Goal: Transaction & Acquisition: Subscribe to service/newsletter

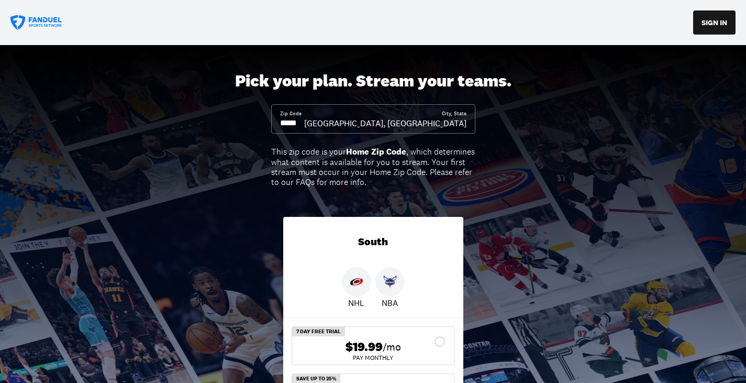
click at [304, 126] on input at bounding box center [292, 123] width 24 height 12
click at [304, 123] on input at bounding box center [292, 123] width 24 height 12
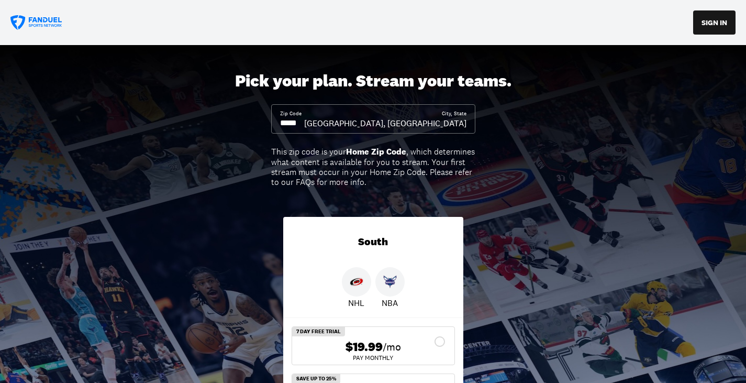
click at [300, 126] on input at bounding box center [292, 123] width 24 height 12
click at [304, 116] on div "Zip Code" at bounding box center [292, 119] width 24 height 19
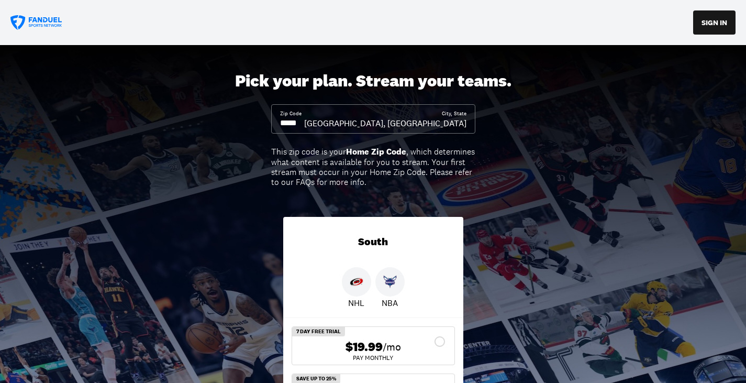
click at [304, 116] on div "Zip Code" at bounding box center [292, 119] width 24 height 19
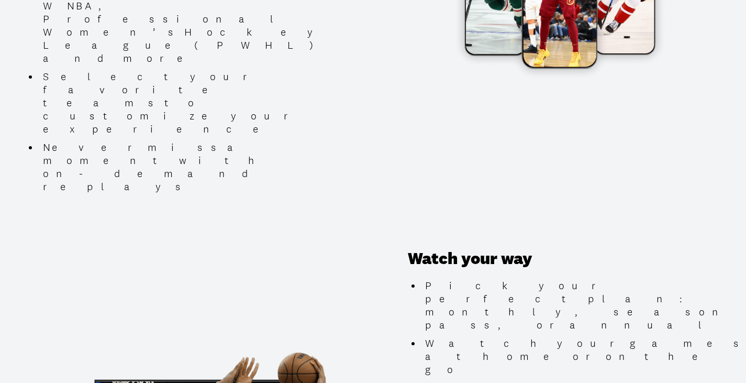
scroll to position [890, 0]
